Goal: Task Accomplishment & Management: Manage account settings

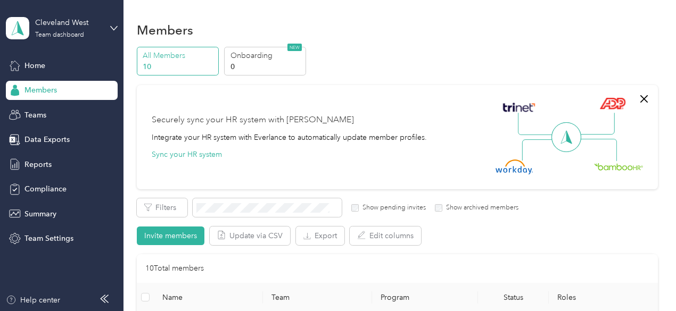
scroll to position [213, 0]
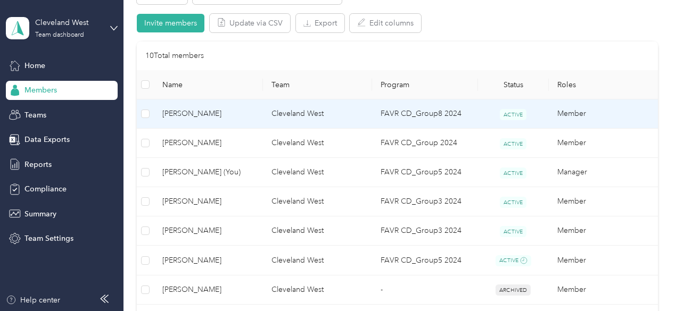
click at [171, 112] on span "[PERSON_NAME]" at bounding box center [208, 114] width 92 height 12
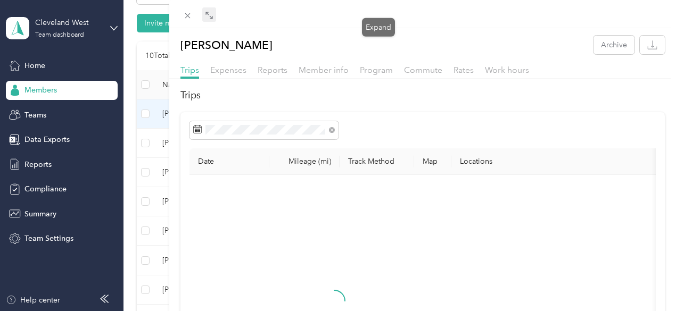
click at [216, 12] on span at bounding box center [209, 14] width 14 height 15
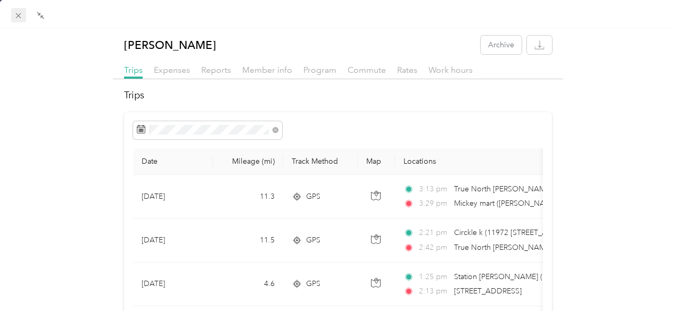
click at [20, 16] on icon at bounding box center [18, 15] width 9 height 9
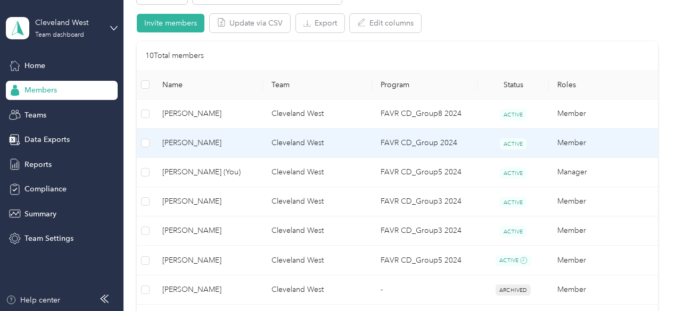
click at [210, 146] on span "[PERSON_NAME]" at bounding box center [208, 143] width 92 height 12
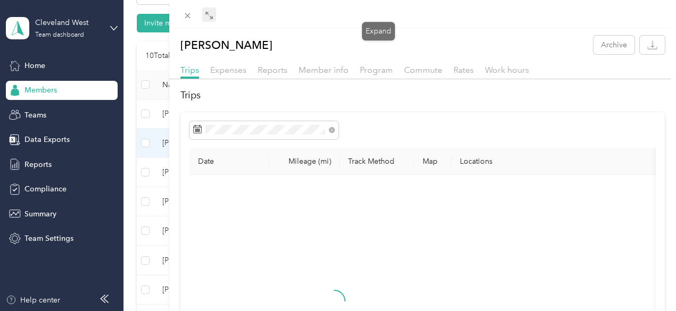
click at [209, 14] on icon at bounding box center [207, 13] width 3 height 3
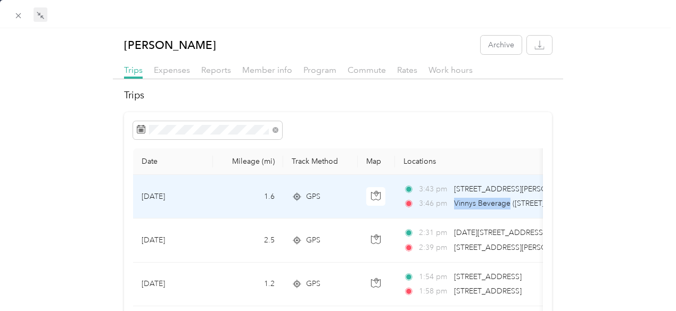
drag, startPoint x: 452, startPoint y: 207, endPoint x: 508, endPoint y: 207, distance: 55.3
click at [508, 207] on span "Vinnys Beverage ([STREET_ADDRESS])" at bounding box center [519, 203] width 130 height 9
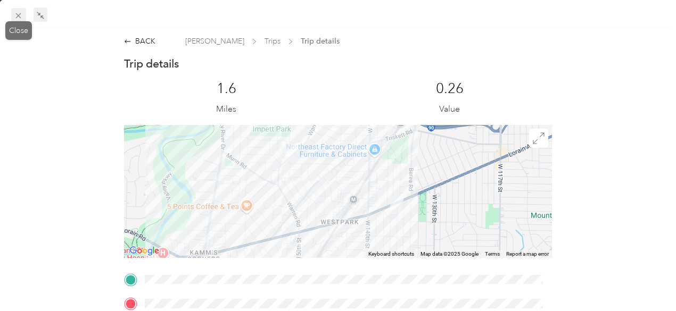
click at [16, 19] on icon at bounding box center [18, 15] width 9 height 9
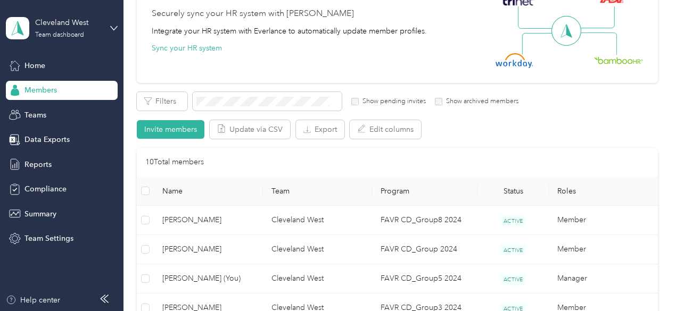
scroll to position [266, 0]
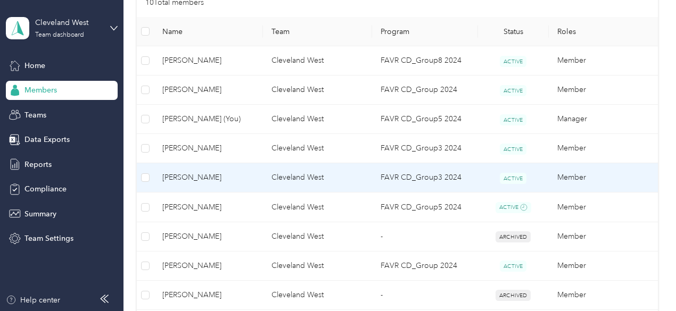
click at [200, 181] on span "[PERSON_NAME]" at bounding box center [208, 178] width 92 height 12
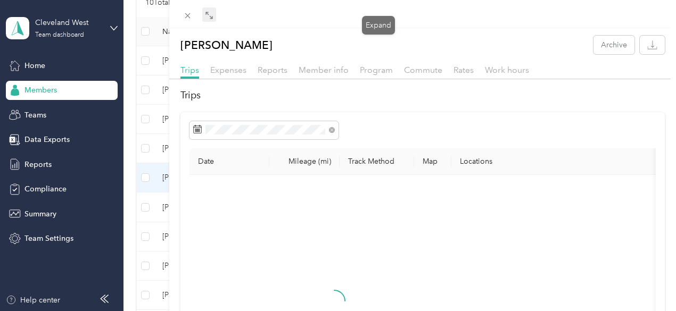
click at [213, 15] on icon at bounding box center [209, 15] width 9 height 9
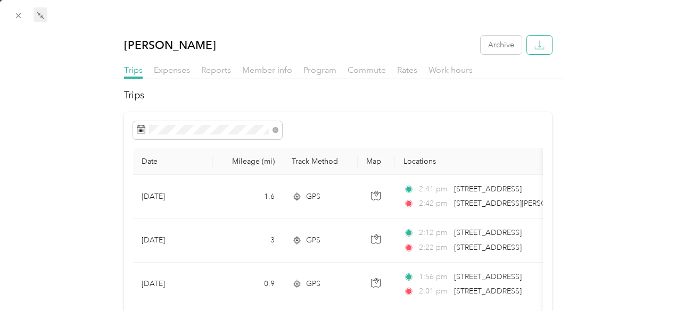
click at [534, 47] on icon "button" at bounding box center [539, 45] width 10 height 10
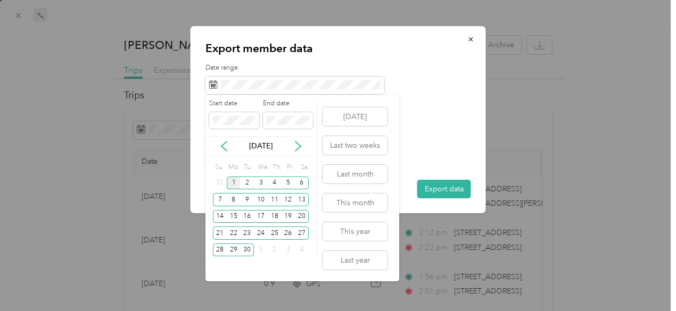
click at [231, 145] on div "[DATE]" at bounding box center [260, 145] width 111 height 11
click at [225, 147] on icon at bounding box center [224, 146] width 11 height 11
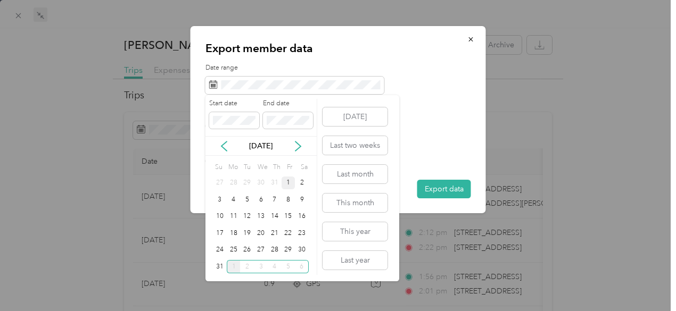
click at [287, 184] on div "1" at bounding box center [288, 183] width 14 height 13
click at [221, 268] on div "31" at bounding box center [220, 266] width 14 height 13
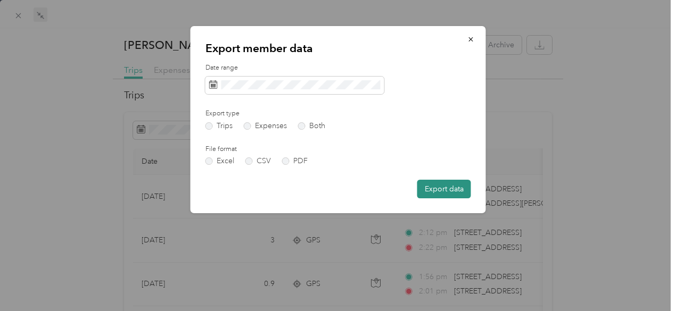
click at [438, 186] on button "Export data" at bounding box center [444, 189] width 54 height 19
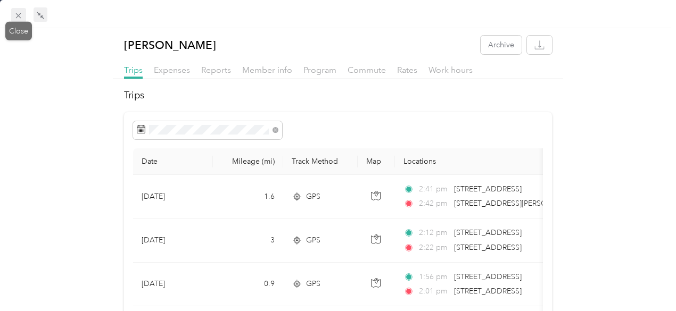
click at [21, 15] on icon at bounding box center [18, 15] width 9 height 9
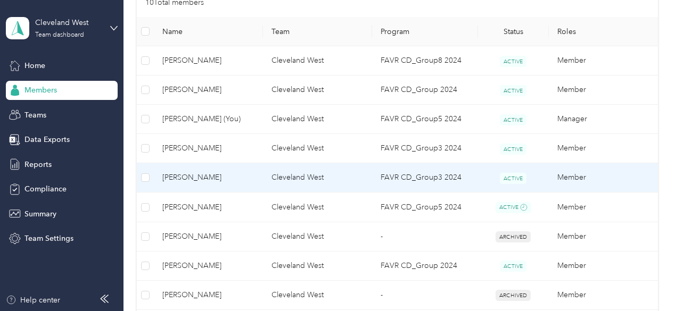
click at [185, 181] on span "[PERSON_NAME]" at bounding box center [208, 178] width 92 height 12
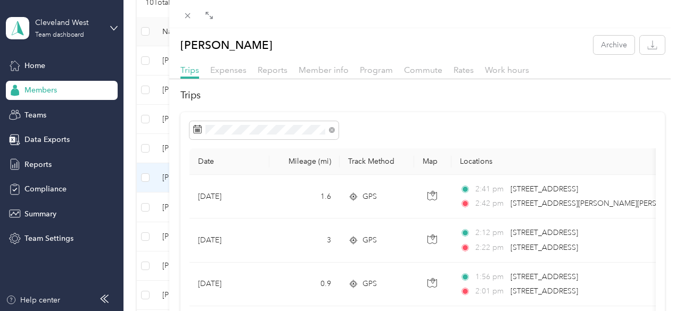
click at [380, 23] on div at bounding box center [422, 14] width 507 height 28
click at [216, 9] on span at bounding box center [209, 14] width 14 height 15
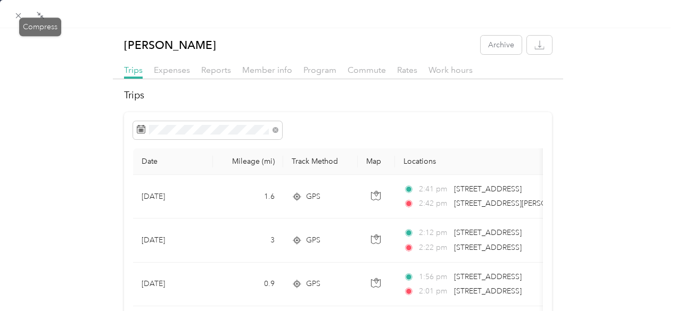
click at [24, 311] on div "Drag to resize Click to close [PERSON_NAME] Archive Trips Expenses Reports Memb…" at bounding box center [335, 311] width 670 height 0
click at [16, 16] on icon at bounding box center [18, 15] width 9 height 9
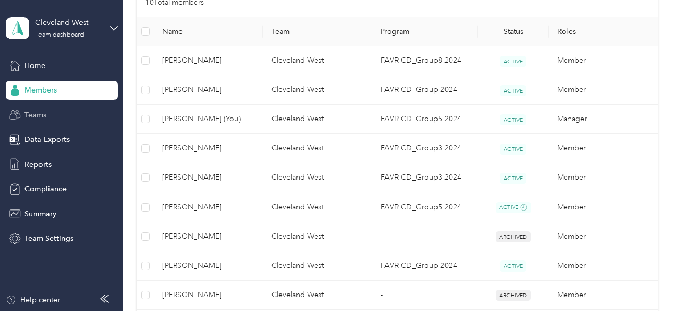
click at [37, 119] on span "Teams" at bounding box center [35, 115] width 22 height 11
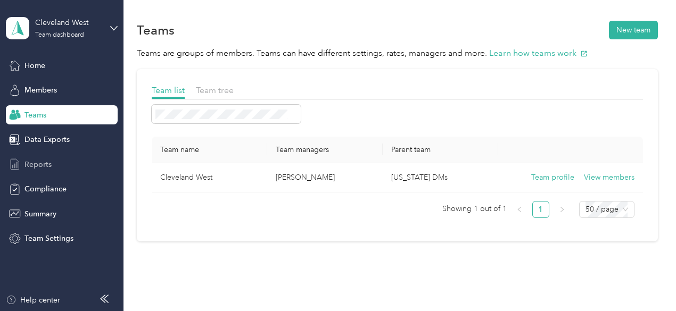
click at [37, 157] on div "Reports" at bounding box center [62, 164] width 112 height 19
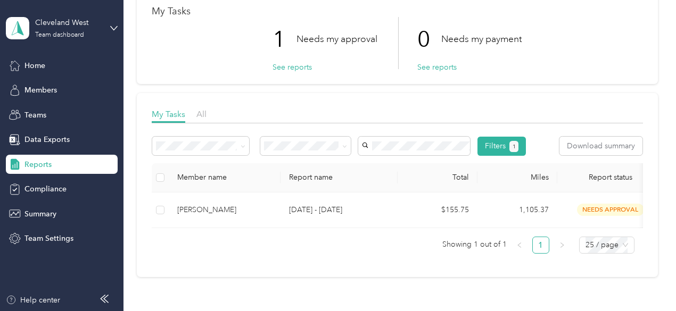
scroll to position [160, 0]
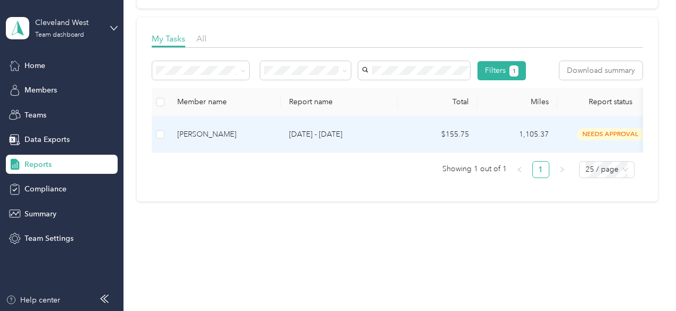
click at [197, 135] on div "[PERSON_NAME]" at bounding box center [224, 135] width 95 height 12
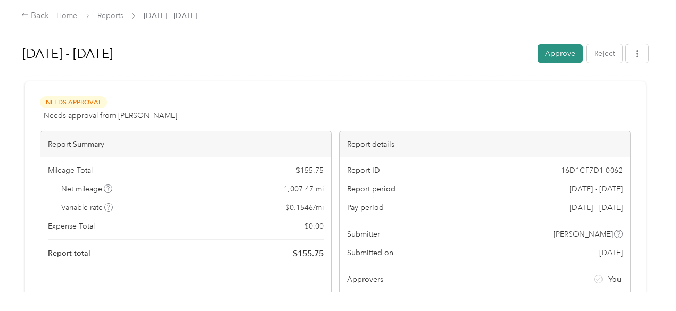
click at [563, 59] on button "Approve" at bounding box center [559, 53] width 45 height 19
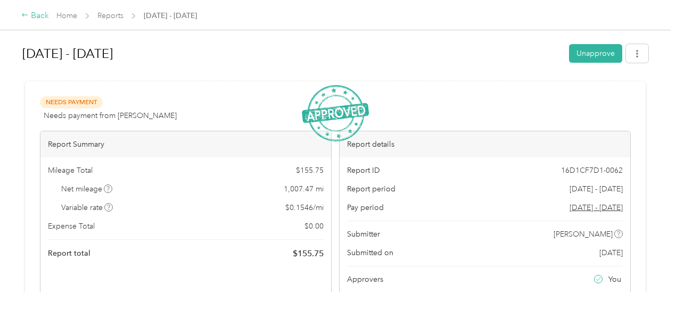
click at [26, 15] on icon at bounding box center [24, 14] width 7 height 7
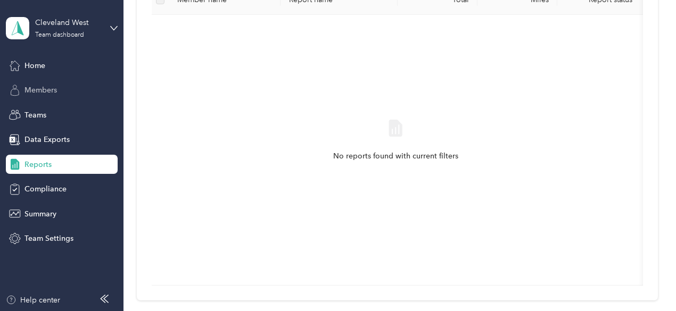
click at [29, 90] on span "Members" at bounding box center [40, 90] width 32 height 11
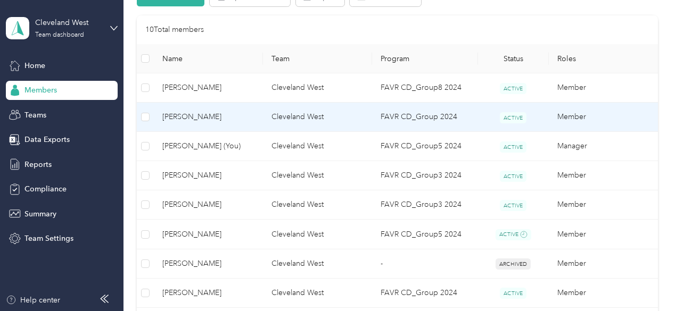
click at [172, 114] on span "[PERSON_NAME]" at bounding box center [208, 117] width 92 height 12
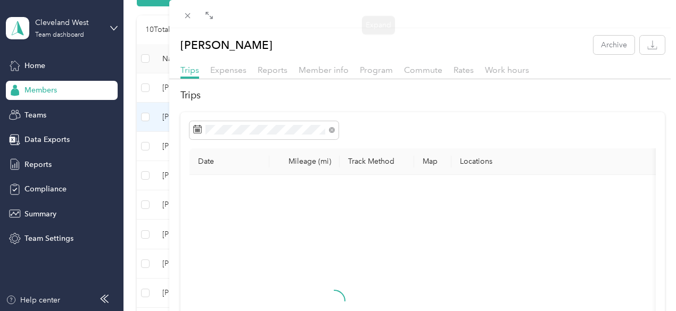
click at [217, 15] on div at bounding box center [198, 15] width 36 height 9
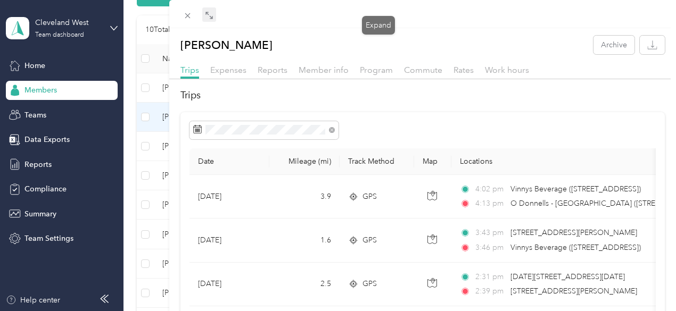
click at [213, 15] on icon at bounding box center [209, 15] width 9 height 9
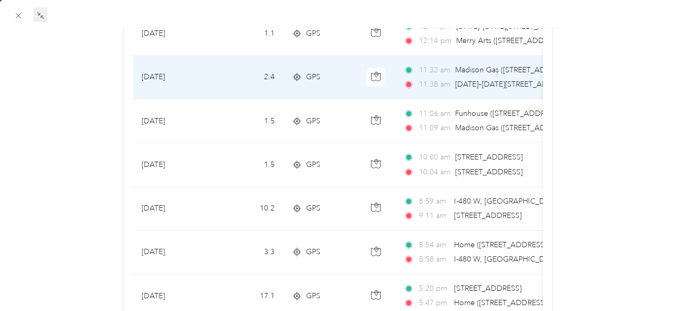
scroll to position [479, 0]
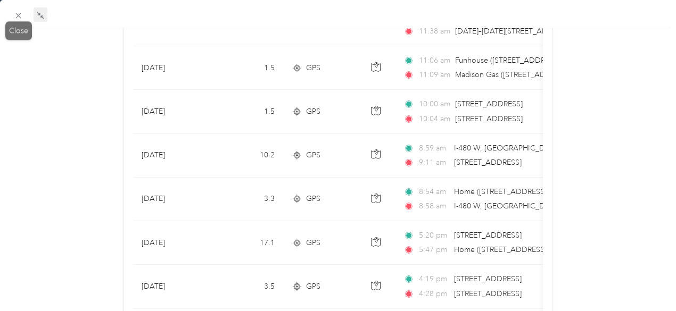
click at [14, 18] on icon at bounding box center [18, 15] width 9 height 9
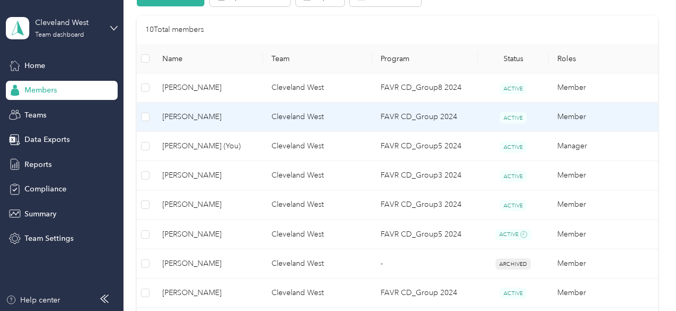
scroll to position [228, 0]
